Goal: Navigation & Orientation: Go to known website

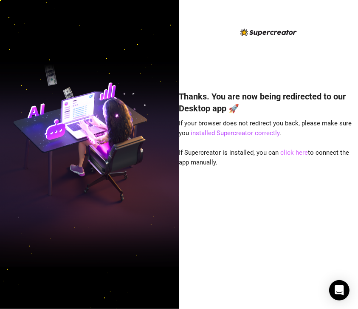
click at [292, 152] on link "click here" at bounding box center [295, 153] width 28 height 8
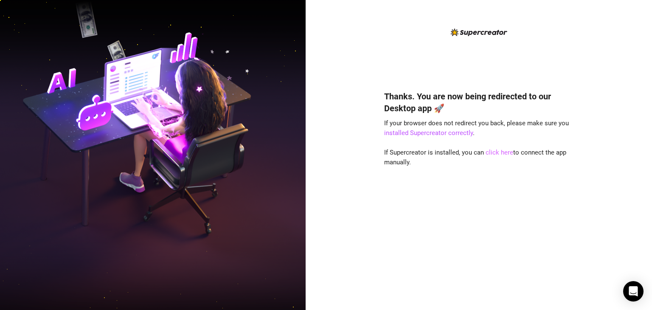
click at [491, 152] on link "click here" at bounding box center [500, 153] width 28 height 8
click at [487, 156] on link "click here" at bounding box center [500, 153] width 28 height 8
